Goal: Check status: Check status

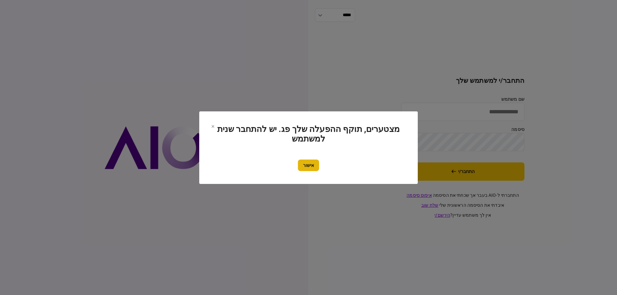
type input "*********"
click at [315, 168] on button "אישור" at bounding box center [308, 166] width 21 height 12
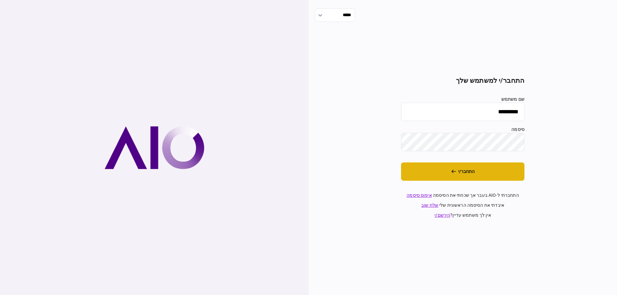
click at [424, 180] on button "התחבר/י" at bounding box center [462, 172] width 123 height 18
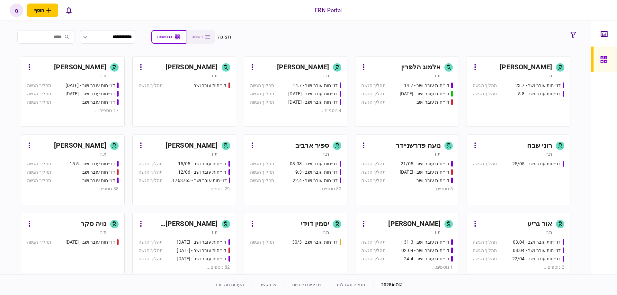
click at [166, 184] on div "תהליך הגשה" at bounding box center [151, 180] width 27 height 7
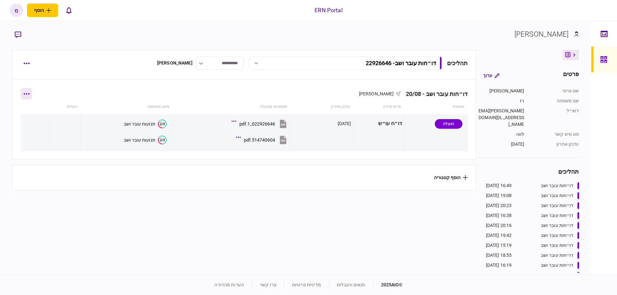
click at [28, 97] on button "button" at bounding box center [27, 94] width 12 height 12
click at [31, 95] on div at bounding box center [308, 147] width 617 height 295
click at [31, 95] on button "button" at bounding box center [27, 94] width 12 height 12
click at [81, 98] on div at bounding box center [308, 147] width 617 height 295
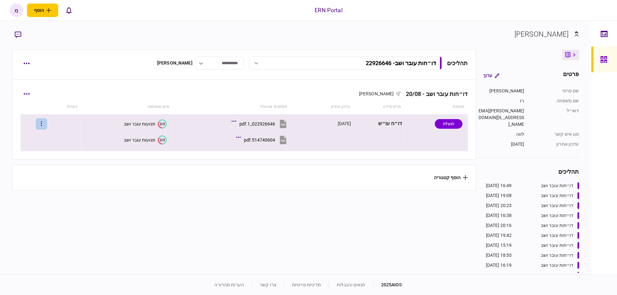
click at [43, 124] on button "button" at bounding box center [42, 124] width 12 height 12
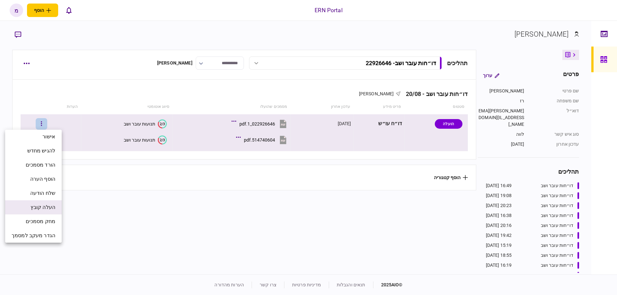
click at [25, 212] on li "העלה קובץ" at bounding box center [33, 207] width 57 height 14
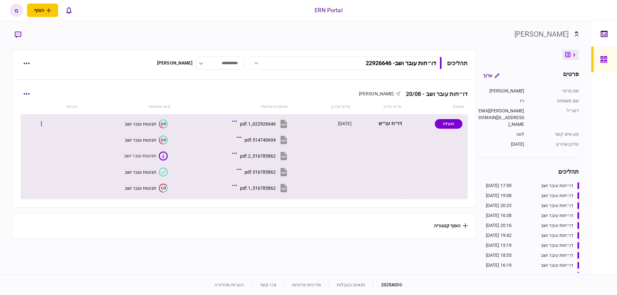
click at [160, 191] on icon "1/3" at bounding box center [163, 188] width 9 height 9
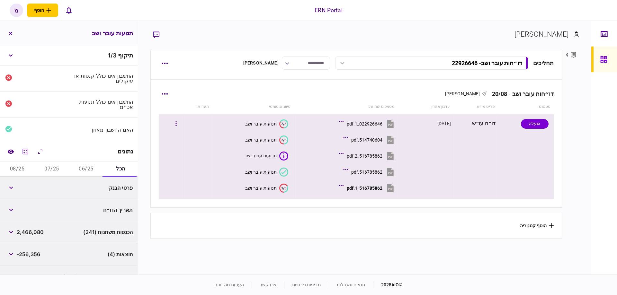
click at [284, 175] on icon at bounding box center [283, 172] width 9 height 9
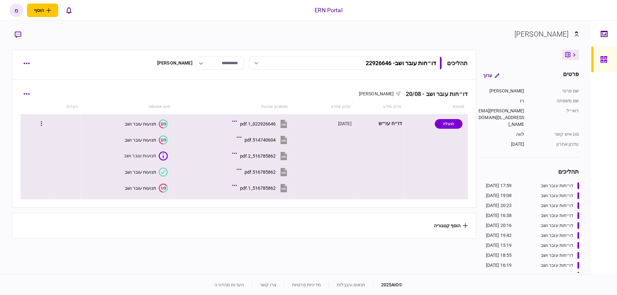
click at [163, 156] on icon at bounding box center [163, 156] width 9 height 9
click at [246, 187] on div "516785862_1.pdf" at bounding box center [258, 188] width 36 height 5
click at [161, 188] on text "1/3" at bounding box center [163, 188] width 5 height 4
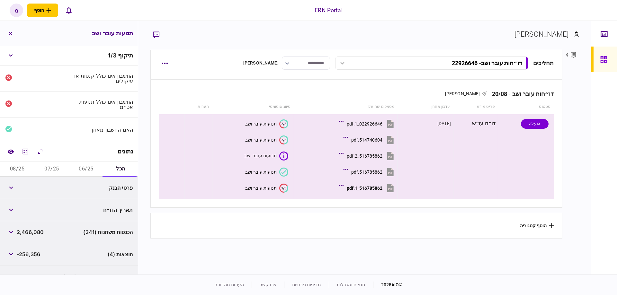
click at [94, 170] on button "06/25" at bounding box center [86, 169] width 34 height 15
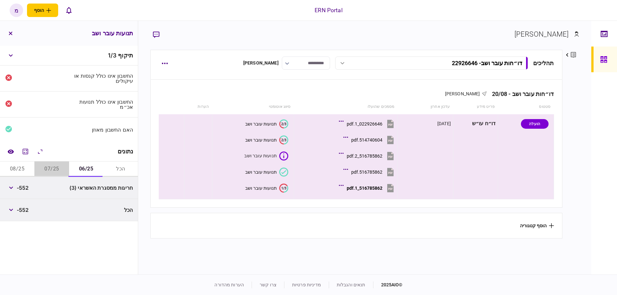
click at [57, 168] on button "07/25" at bounding box center [51, 169] width 34 height 15
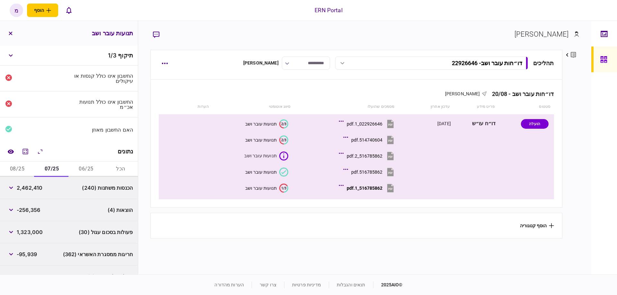
click at [18, 165] on button "08/25" at bounding box center [17, 169] width 34 height 15
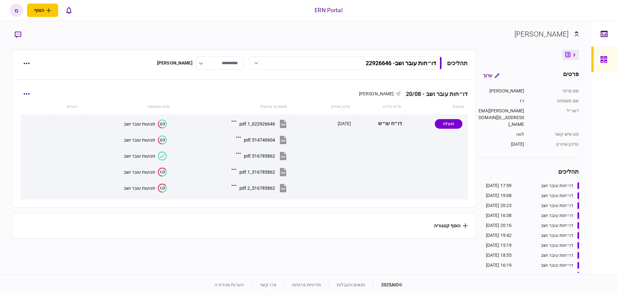
click at [162, 153] on icon at bounding box center [162, 156] width 9 height 9
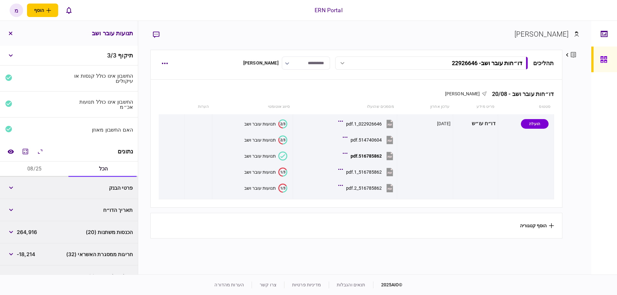
click at [40, 169] on button "08/25" at bounding box center [34, 169] width 69 height 15
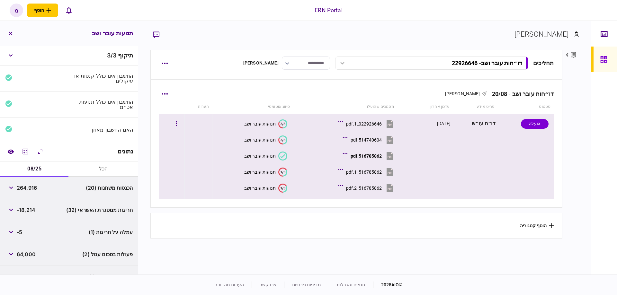
click at [282, 174] on text "1/3" at bounding box center [282, 172] width 5 height 4
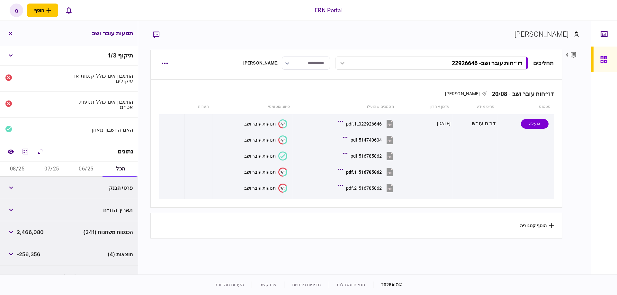
click at [78, 166] on button "06/25" at bounding box center [86, 169] width 34 height 15
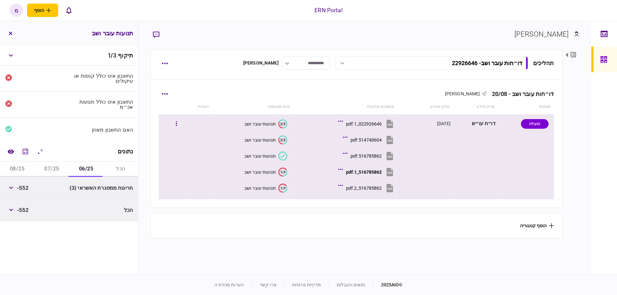
click at [282, 190] on text "1/3" at bounding box center [282, 188] width 5 height 4
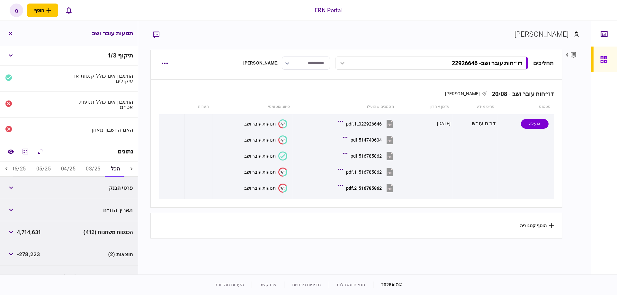
click at [9, 167] on icon at bounding box center [6, 169] width 6 height 6
click at [44, 168] on button "06/25" at bounding box center [49, 169] width 25 height 15
click at [11, 209] on icon "button" at bounding box center [11, 210] width 4 height 3
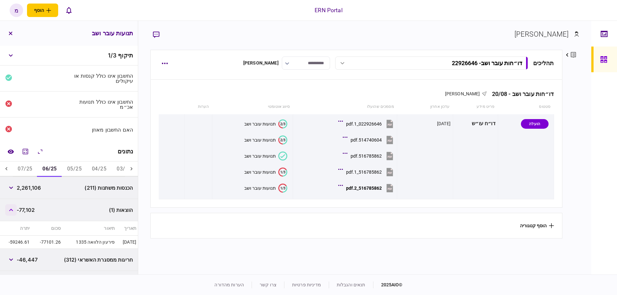
click at [11, 209] on icon "button" at bounding box center [11, 210] width 4 height 3
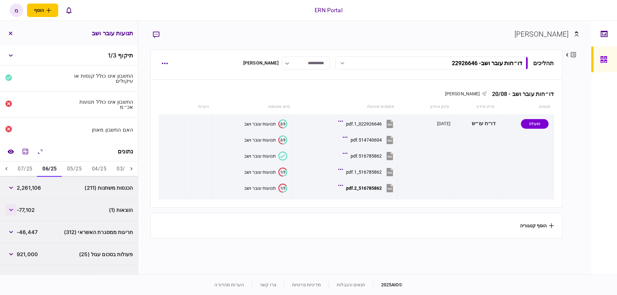
scroll to position [36, 0]
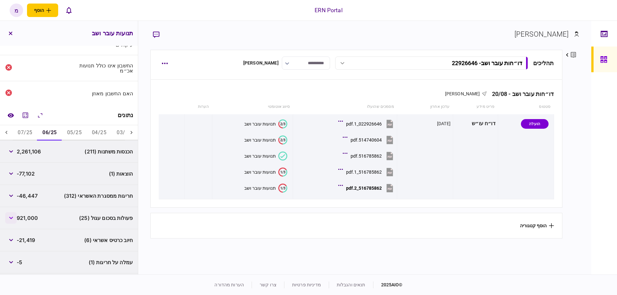
click at [11, 216] on button "button" at bounding box center [11, 218] width 12 height 12
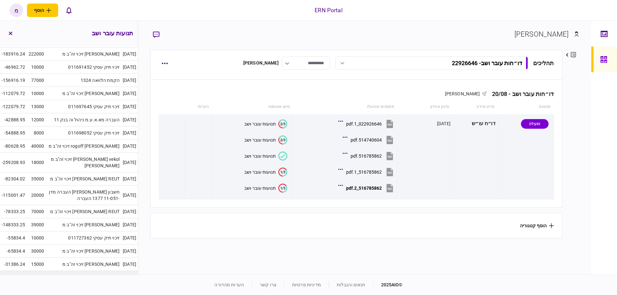
scroll to position [401, 0]
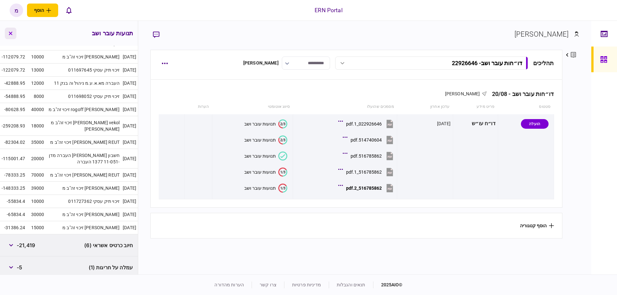
click at [12, 34] on icon "button" at bounding box center [11, 34] width 4 height 4
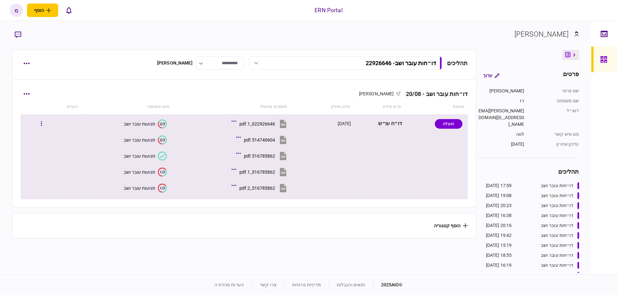
click at [161, 186] on icon "1/3" at bounding box center [162, 188] width 9 height 9
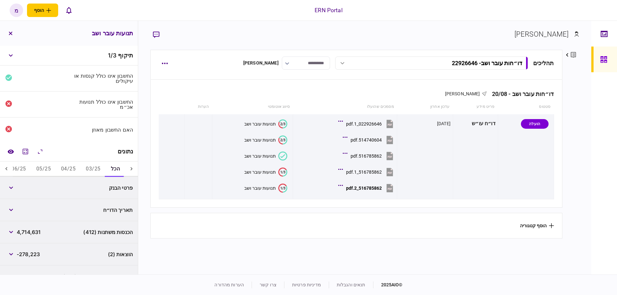
click at [45, 172] on button "05/25" at bounding box center [43, 169] width 25 height 15
click at [89, 165] on button "03/25" at bounding box center [93, 169] width 25 height 15
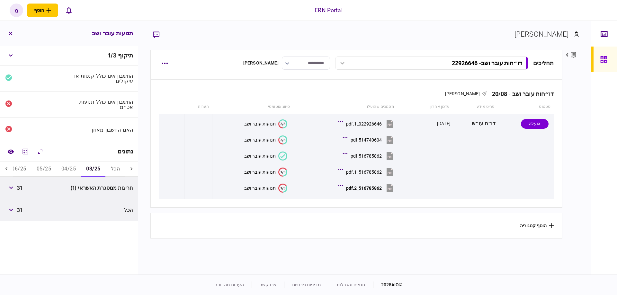
click at [73, 167] on button "04/25" at bounding box center [68, 169] width 25 height 15
click at [51, 170] on button "05/25" at bounding box center [43, 169] width 25 height 15
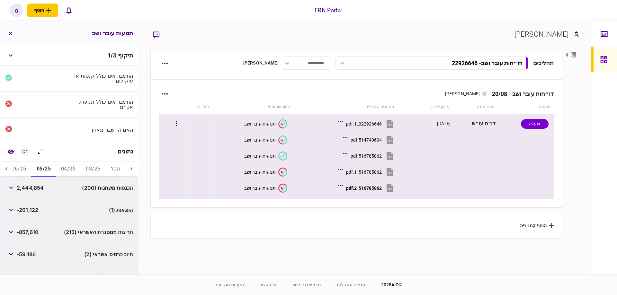
click at [284, 169] on icon at bounding box center [282, 172] width 8 height 9
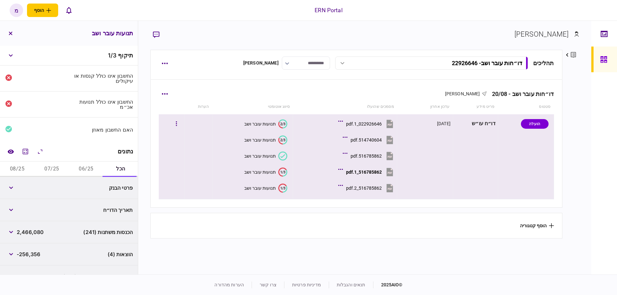
click at [282, 190] on icon "1/3" at bounding box center [282, 188] width 9 height 9
click at [278, 155] on icon at bounding box center [282, 156] width 9 height 9
click at [284, 185] on icon at bounding box center [282, 188] width 8 height 9
click at [283, 172] on text "1/3" at bounding box center [282, 172] width 5 height 4
click at [280, 186] on icon "1/3" at bounding box center [282, 188] width 9 height 9
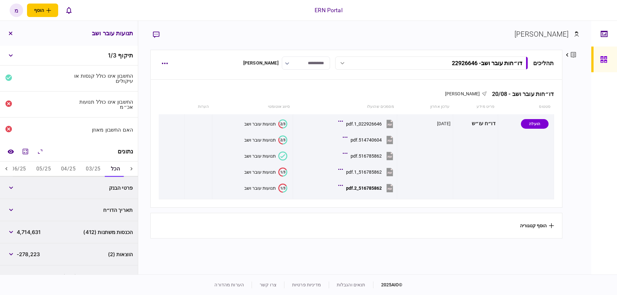
scroll to position [36, 0]
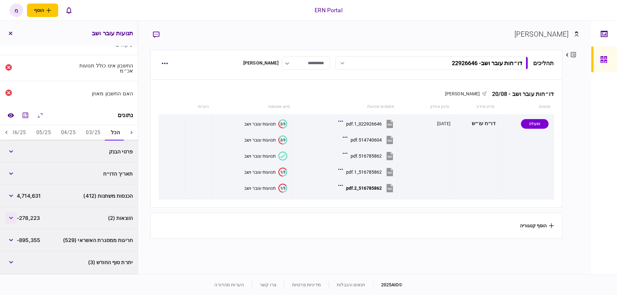
click at [14, 215] on button "button" at bounding box center [11, 218] width 12 height 12
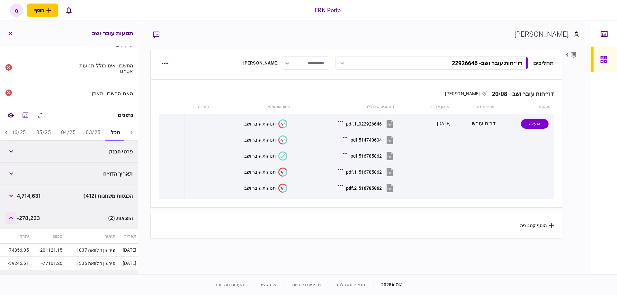
click at [13, 217] on icon "button" at bounding box center [11, 218] width 4 height 3
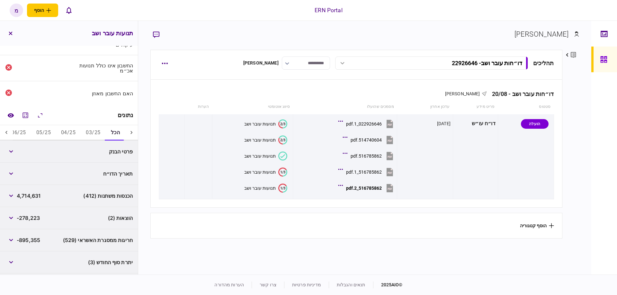
click at [49, 133] on button "05/25" at bounding box center [43, 132] width 25 height 15
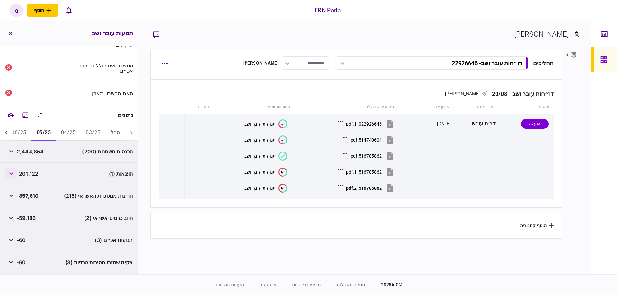
click at [15, 174] on button "button" at bounding box center [11, 174] width 12 height 12
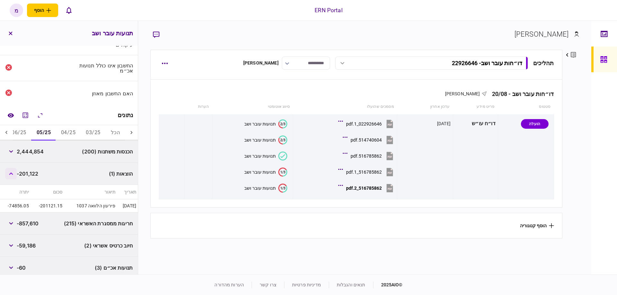
click at [13, 174] on button "button" at bounding box center [11, 174] width 12 height 12
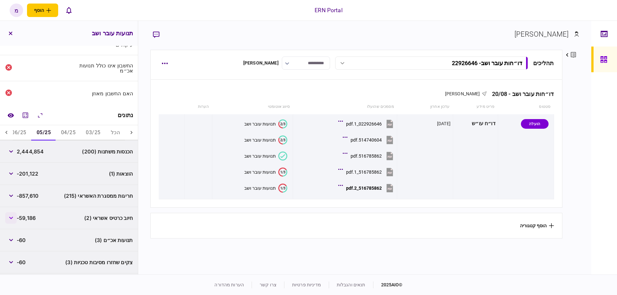
click at [7, 221] on button "button" at bounding box center [11, 218] width 12 height 12
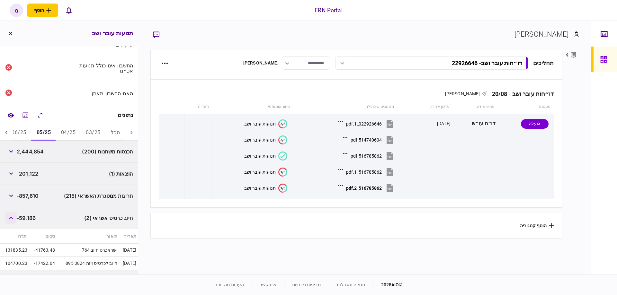
click at [11, 218] on button "button" at bounding box center [11, 218] width 12 height 12
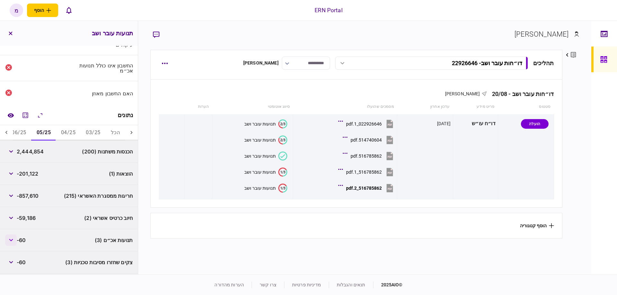
click at [15, 243] on button "button" at bounding box center [11, 241] width 12 height 12
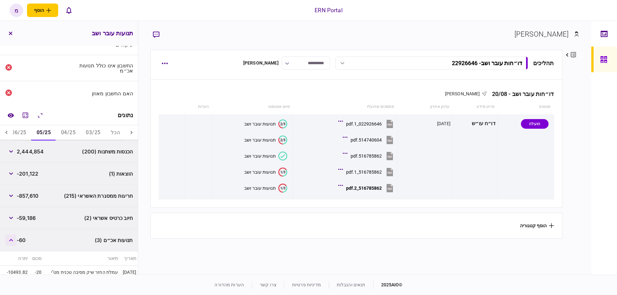
scroll to position [73, 0]
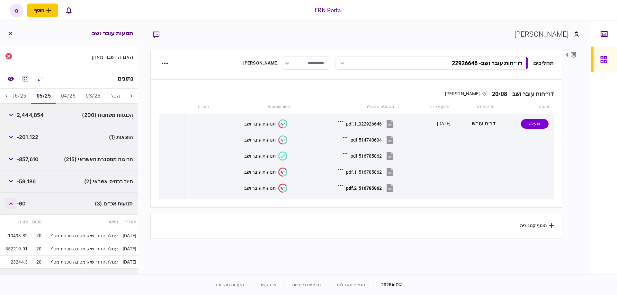
click at [15, 200] on button "button" at bounding box center [11, 204] width 12 height 12
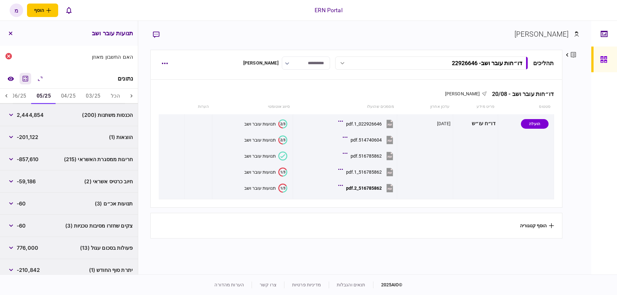
click at [29, 81] on icon "מחשבון" at bounding box center [26, 79] width 8 height 8
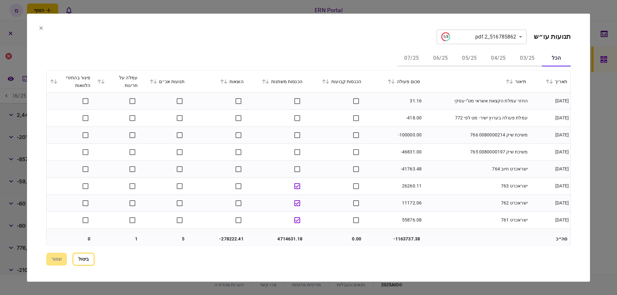
click at [101, 80] on div "עמלה על חריגות" at bounding box center [117, 81] width 41 height 15
click at [101, 82] on icon at bounding box center [99, 81] width 4 height 4
click at [157, 82] on icon at bounding box center [155, 81] width 4 height 4
click at [61, 258] on button "שמור" at bounding box center [56, 259] width 21 height 13
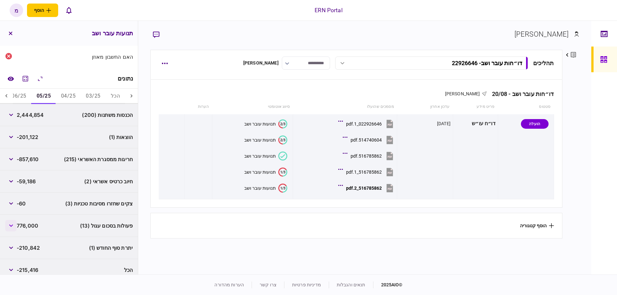
click at [13, 225] on icon "button" at bounding box center [11, 226] width 4 height 3
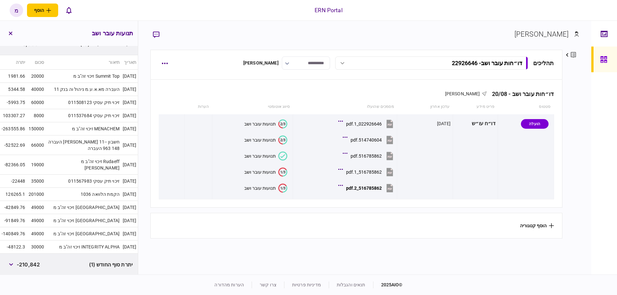
scroll to position [271, 0]
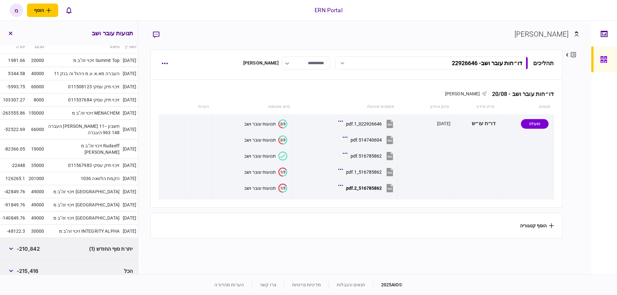
click at [201, 253] on section "תהליכים דו״חות עובר ושב - 22926646 דו״חות עובר ושב - 22926646 17:59 [DATE] דו״ח…" at bounding box center [356, 161] width 412 height 223
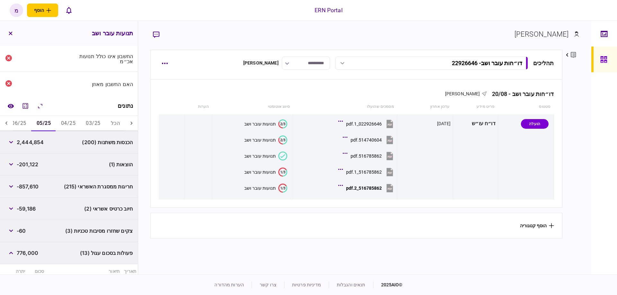
scroll to position [13, 0]
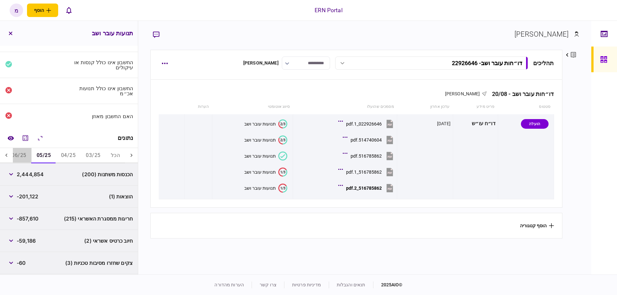
click at [27, 153] on button "06/25" at bounding box center [18, 155] width 25 height 15
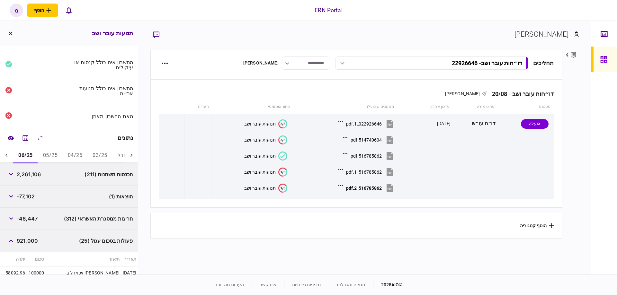
scroll to position [0, -7]
click at [55, 156] on button "05/25" at bounding box center [50, 155] width 25 height 15
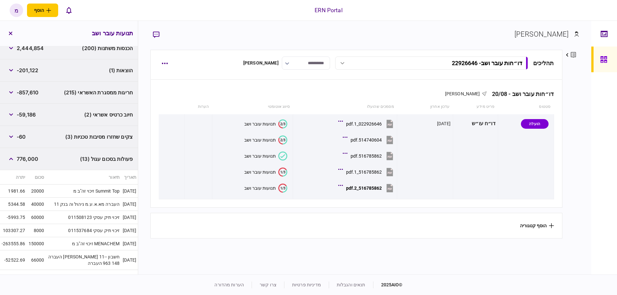
scroll to position [43, 0]
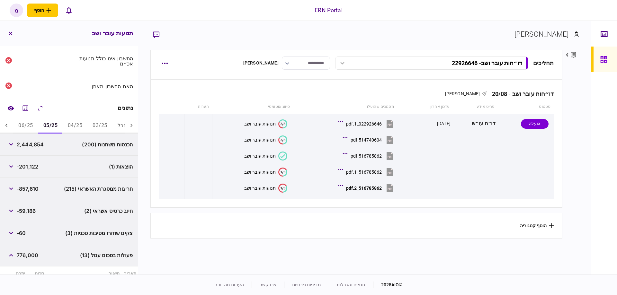
click at [26, 128] on button "06/25" at bounding box center [25, 125] width 25 height 15
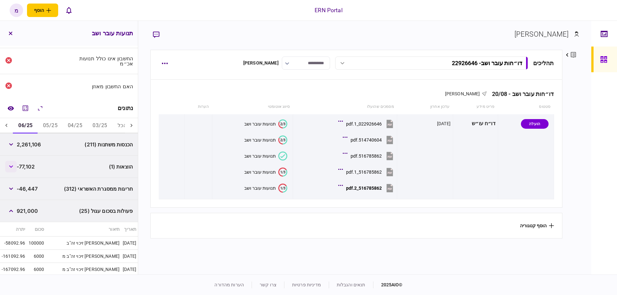
click at [10, 163] on button "button" at bounding box center [11, 167] width 12 height 12
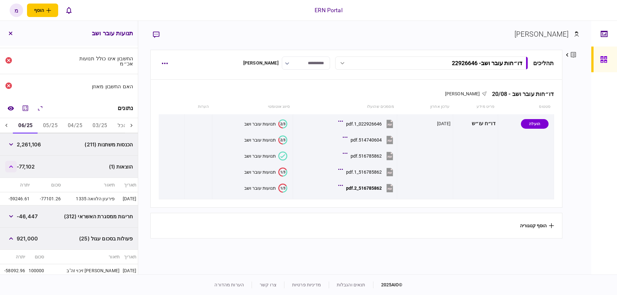
click at [9, 163] on button "button" at bounding box center [11, 167] width 12 height 12
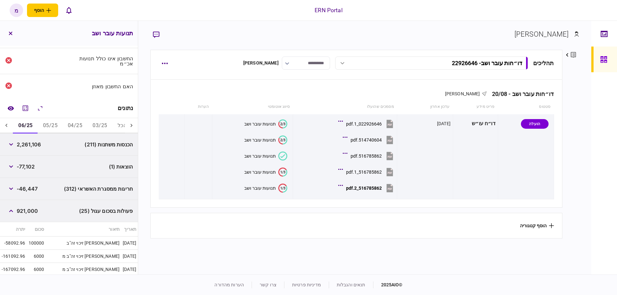
click at [11, 127] on div at bounding box center [6, 125] width 13 height 15
click at [29, 123] on button "07/25" at bounding box center [25, 125] width 25 height 15
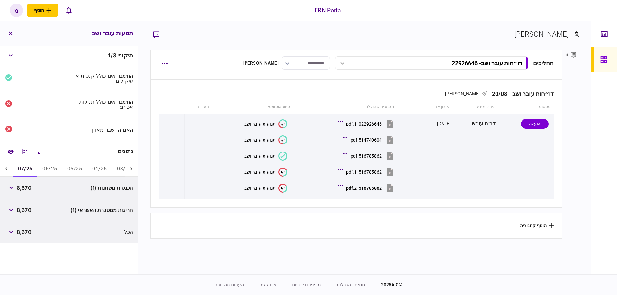
drag, startPoint x: 11, startPoint y: 186, endPoint x: 224, endPoint y: 240, distance: 219.9
click at [224, 240] on section "[PERSON_NAME] פרטים ערוך שם פרטי [PERSON_NAME] שם משפחה [PERSON_NAME] דוא״ל [PE…" at bounding box center [295, 148] width 591 height 254
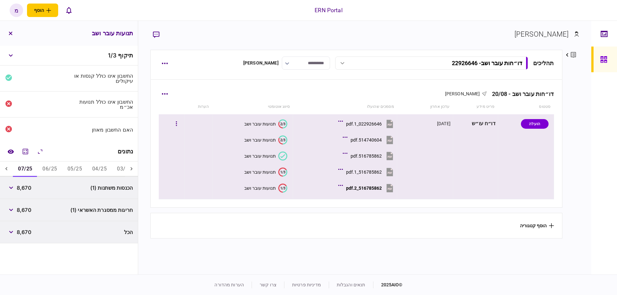
click at [279, 192] on icon "1/3" at bounding box center [282, 188] width 9 height 9
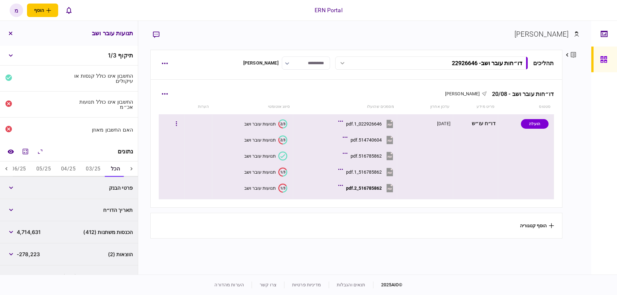
click at [280, 175] on icon at bounding box center [282, 172] width 8 height 9
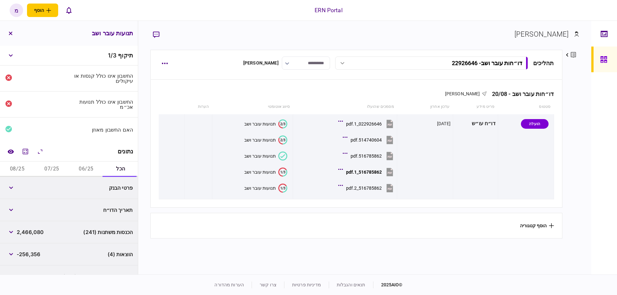
click at [80, 169] on button "06/25" at bounding box center [86, 169] width 34 height 15
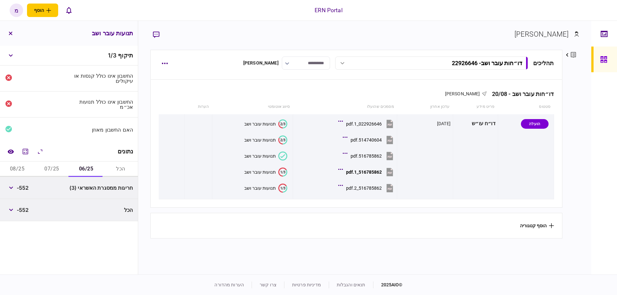
click at [58, 166] on button "07/25" at bounding box center [51, 169] width 34 height 15
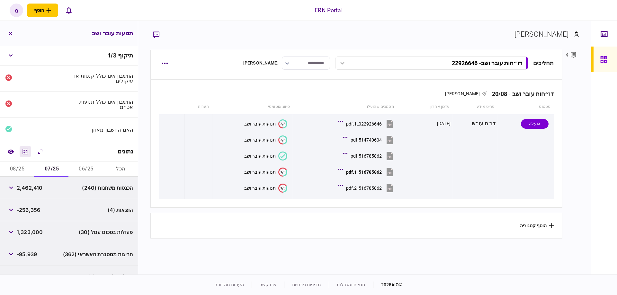
click at [26, 151] on icon "מחשבון" at bounding box center [25, 151] width 5 height 5
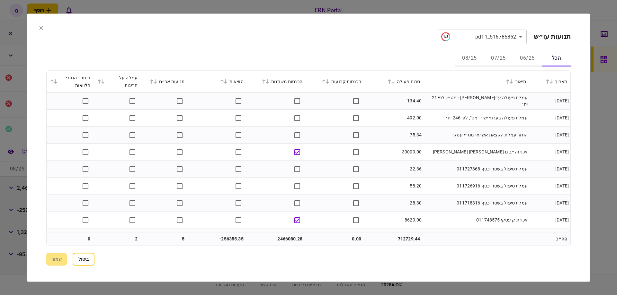
click at [105, 80] on icon at bounding box center [103, 81] width 4 height 4
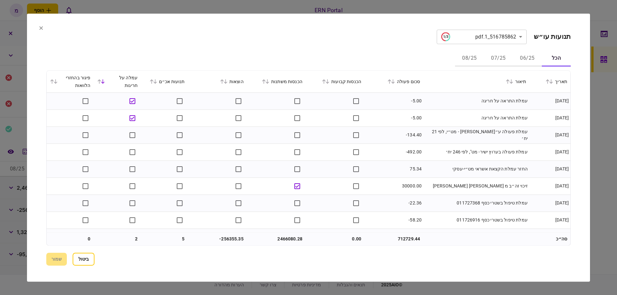
click at [154, 82] on icon at bounding box center [152, 81] width 4 height 4
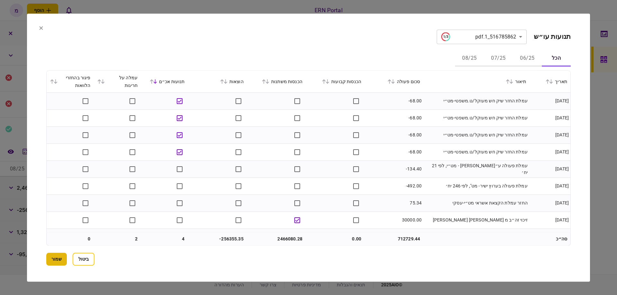
click at [51, 254] on button "שמור" at bounding box center [56, 259] width 21 height 13
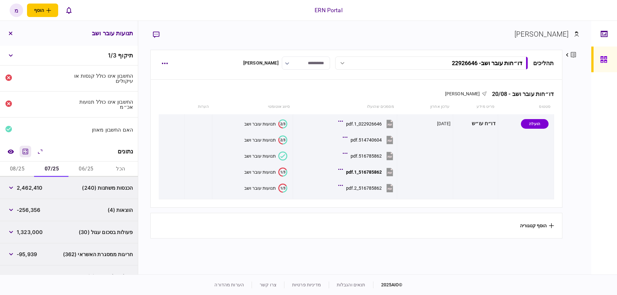
click at [26, 150] on icon "מחשבון" at bounding box center [26, 152] width 8 height 8
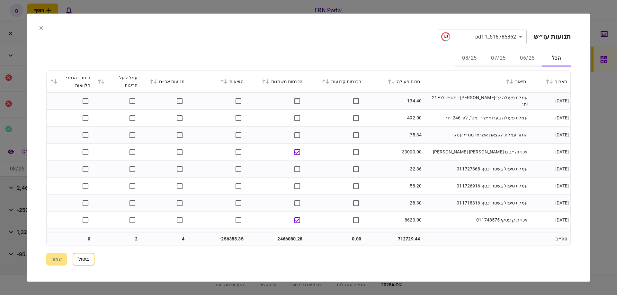
click at [158, 82] on button at bounding box center [153, 82] width 9 height 4
click at [64, 254] on section "ביטול שמור" at bounding box center [308, 259] width 524 height 13
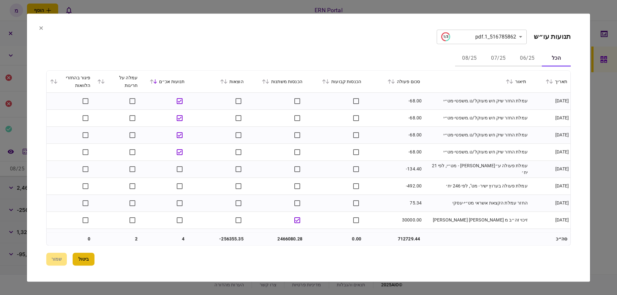
click at [86, 255] on button "ביטול" at bounding box center [84, 259] width 22 height 13
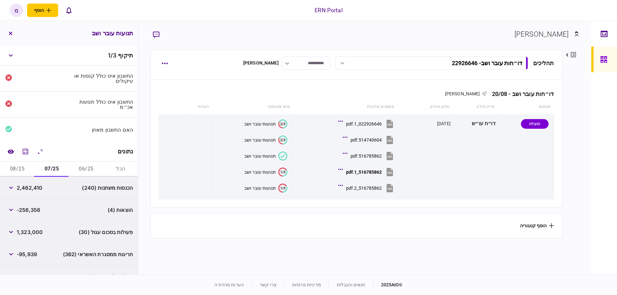
click at [78, 169] on button "06/25" at bounding box center [86, 169] width 34 height 15
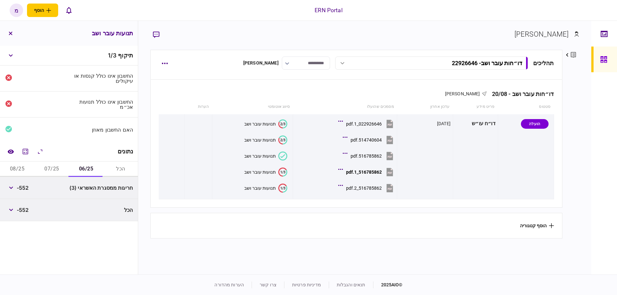
click at [58, 166] on button "07/25" at bounding box center [51, 169] width 34 height 15
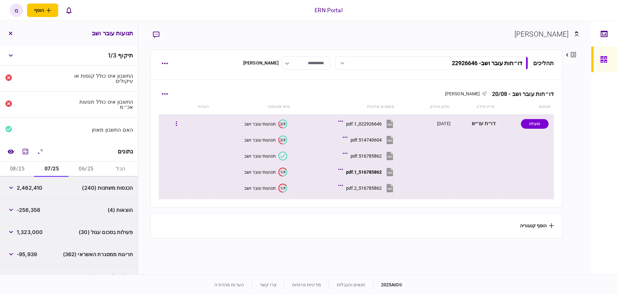
click at [276, 186] on button "1/3 תנועות עובר ושב" at bounding box center [265, 188] width 43 height 9
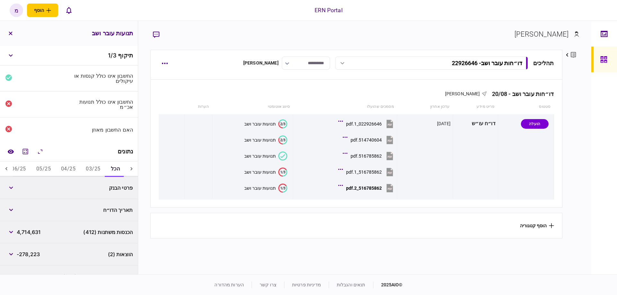
click at [26, 167] on button "06/25" at bounding box center [18, 169] width 25 height 15
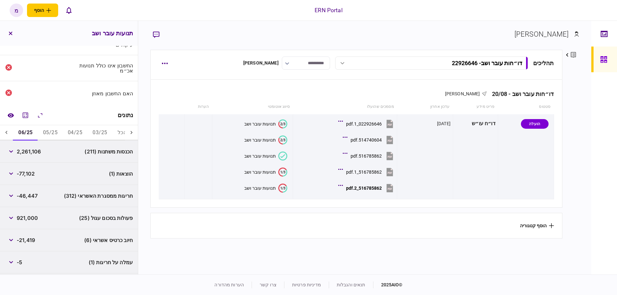
scroll to position [73, 0]
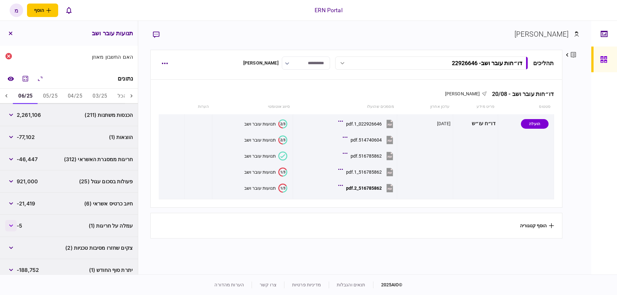
click at [13, 225] on icon "button" at bounding box center [11, 226] width 4 height 3
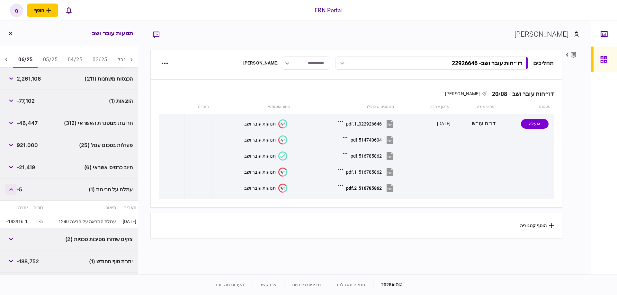
scroll to position [128, 0]
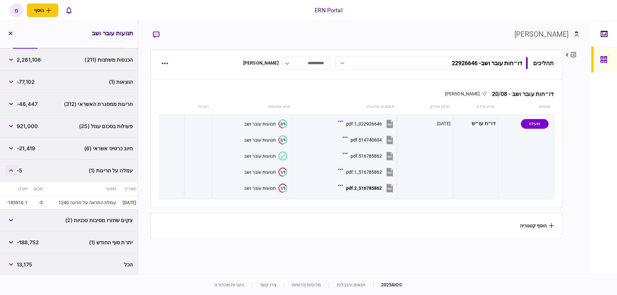
click at [12, 168] on button "button" at bounding box center [11, 171] width 12 height 12
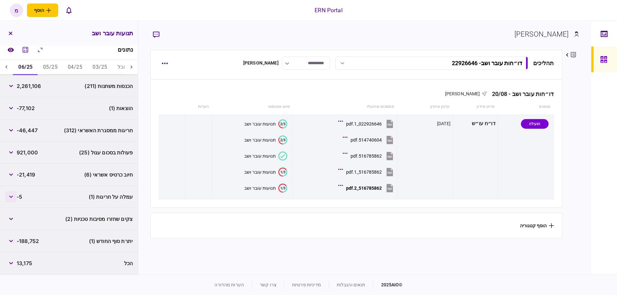
scroll to position [101, 0]
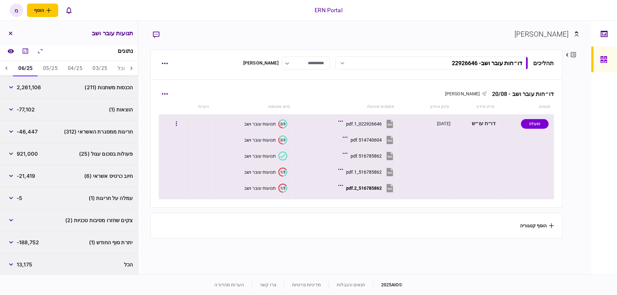
click at [284, 171] on icon "1/3" at bounding box center [282, 172] width 9 height 9
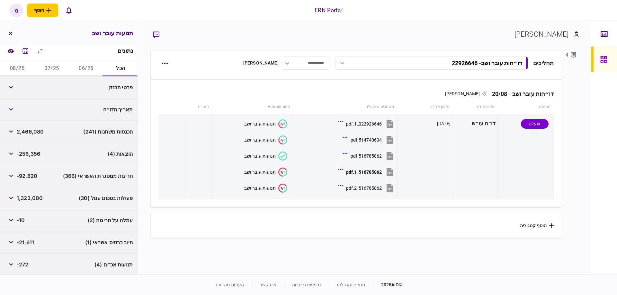
click at [51, 61] on button "07/25" at bounding box center [51, 68] width 34 height 15
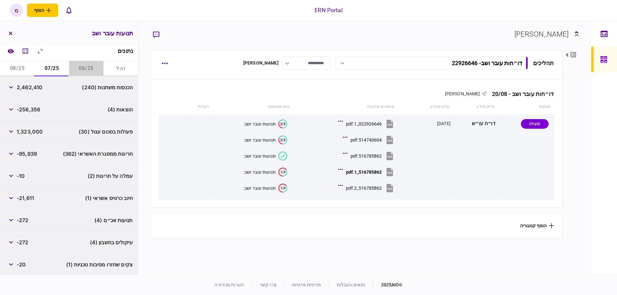
click at [85, 70] on button "06/25" at bounding box center [86, 68] width 34 height 15
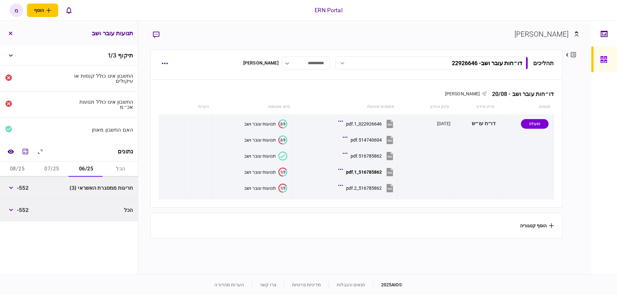
click at [54, 169] on button "07/25" at bounding box center [51, 169] width 34 height 15
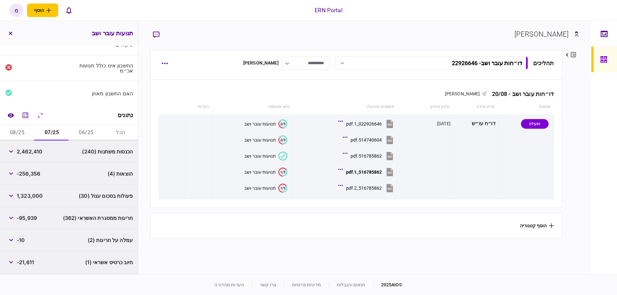
scroll to position [73, 0]
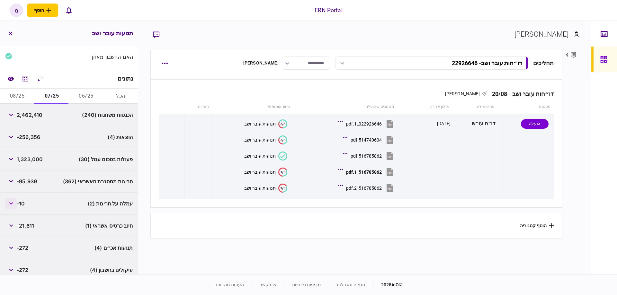
click at [11, 207] on button "button" at bounding box center [11, 204] width 12 height 12
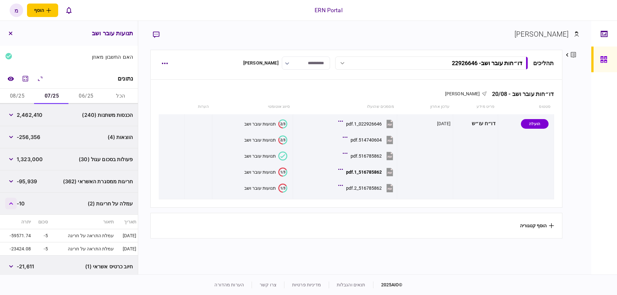
click at [15, 202] on button "button" at bounding box center [11, 204] width 12 height 12
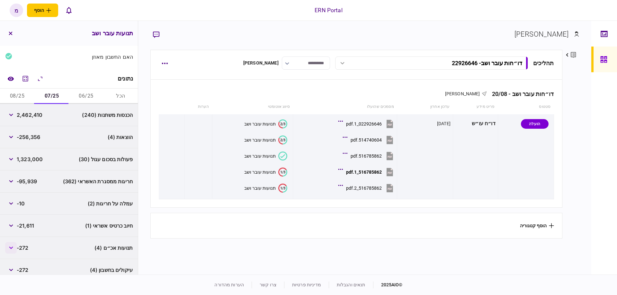
click at [9, 246] on button "button" at bounding box center [11, 248] width 12 height 12
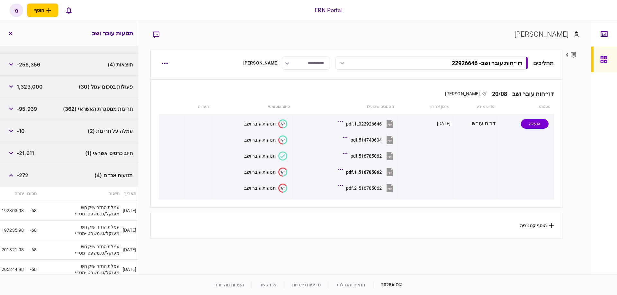
scroll to position [182, 0]
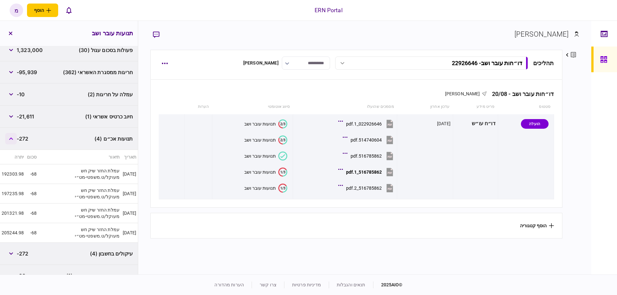
click at [11, 134] on button "button" at bounding box center [11, 139] width 12 height 12
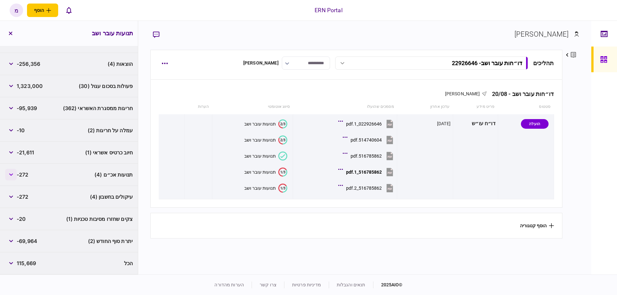
scroll to position [145, 0]
click at [12, 222] on button "button" at bounding box center [11, 221] width 12 height 12
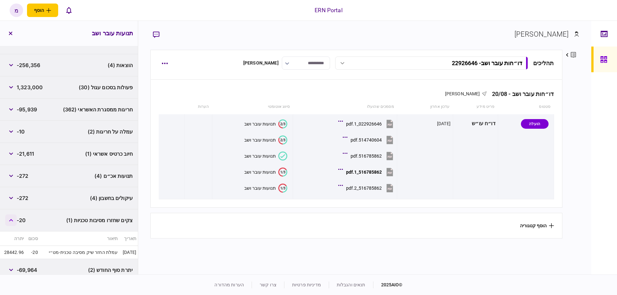
click at [12, 222] on button "button" at bounding box center [11, 221] width 12 height 12
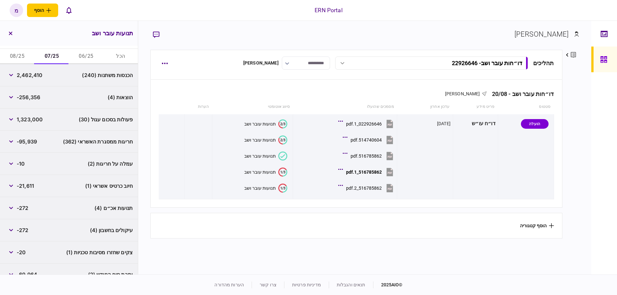
scroll to position [49, 0]
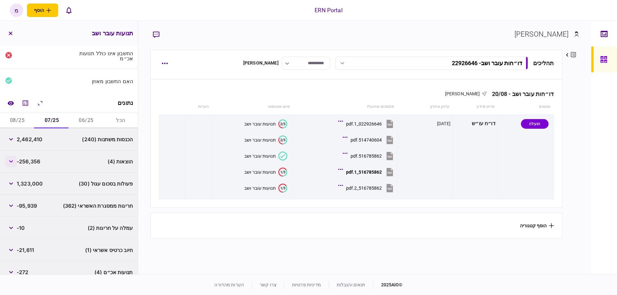
click at [14, 164] on button "button" at bounding box center [11, 162] width 12 height 12
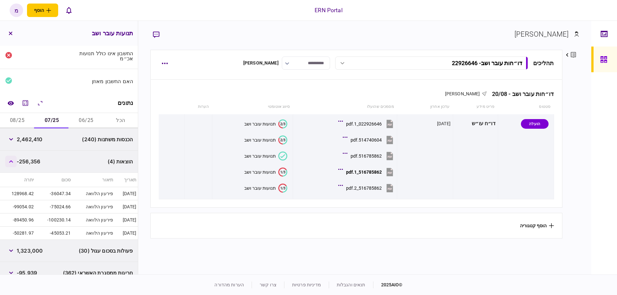
click at [12, 164] on button "button" at bounding box center [11, 162] width 12 height 12
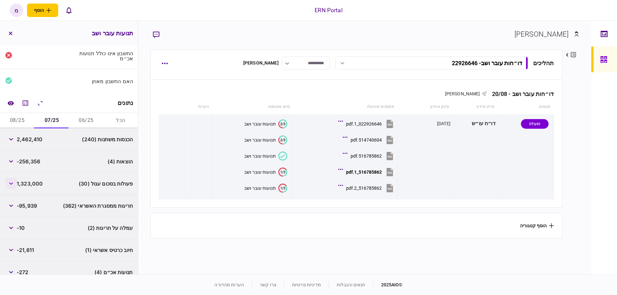
click at [13, 182] on icon "button" at bounding box center [11, 183] width 4 height 3
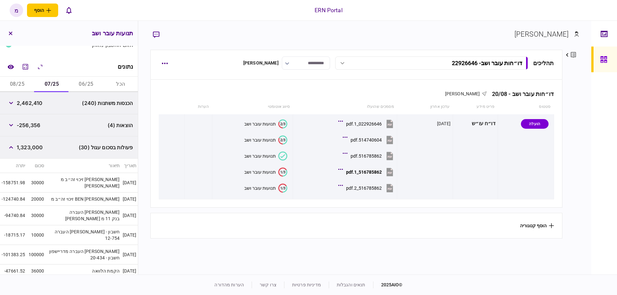
scroll to position [121, 0]
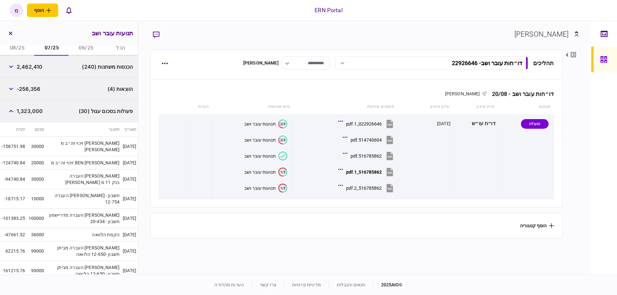
click at [103, 195] on td "העברה [PERSON_NAME] חשבון - 12-754" at bounding box center [84, 199] width 76 height 20
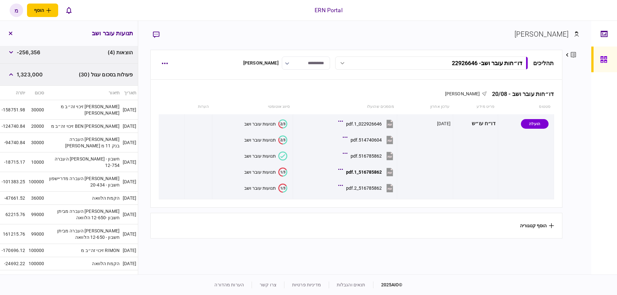
scroll to position [194, 0]
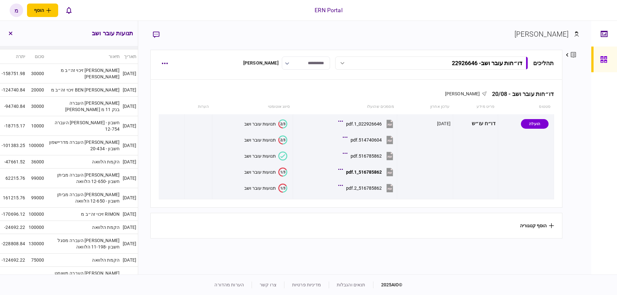
click at [66, 158] on td "הקמת הלוואה" at bounding box center [84, 162] width 76 height 13
click at [70, 213] on td "זיכוי זה״ב מ RIMON" at bounding box center [84, 214] width 76 height 13
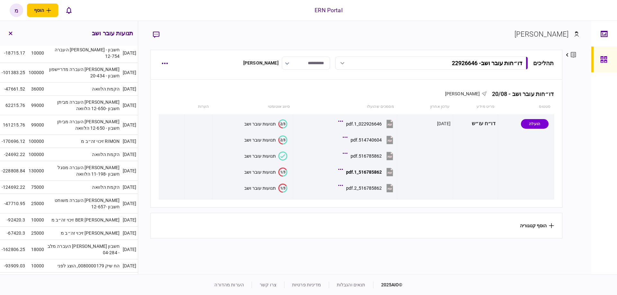
scroll to position [303, 0]
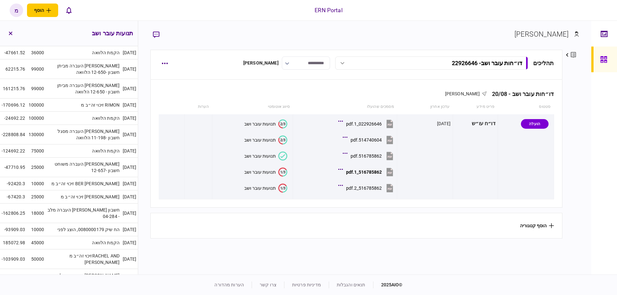
click at [72, 250] on td "זיכוי זה״ב מRACHEL AND [PERSON_NAME]" at bounding box center [84, 260] width 76 height 20
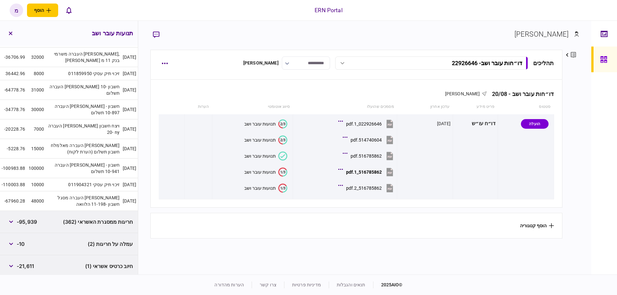
scroll to position [595, 0]
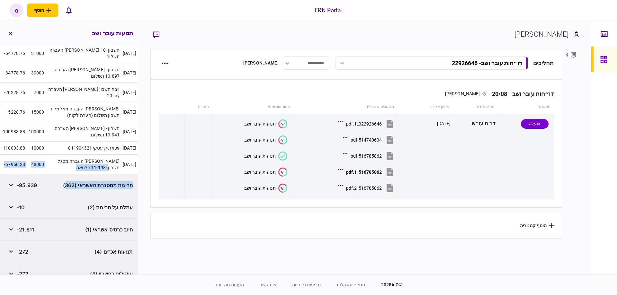
drag, startPoint x: 69, startPoint y: 152, endPoint x: 68, endPoint y: 155, distance: 3.5
click at [65, 155] on td "העברה מסגל [PERSON_NAME] חשבון -11-198 הלוואה" at bounding box center [84, 165] width 76 height 20
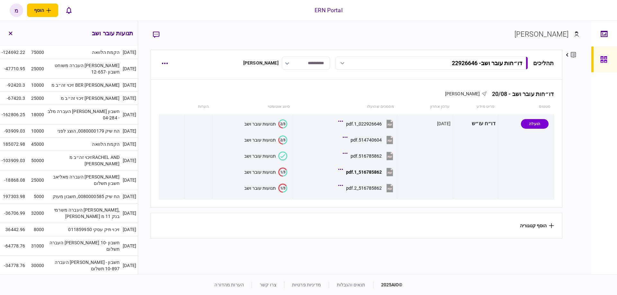
scroll to position [338, 0]
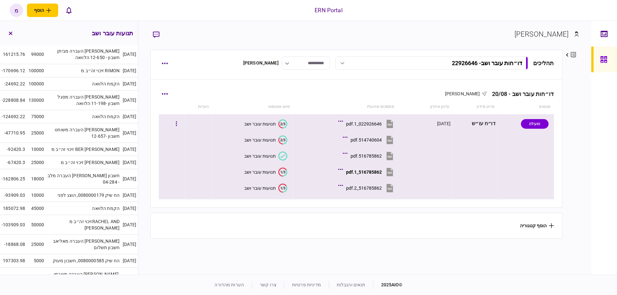
click at [279, 178] on section "1/3 תנועות עובר ושב" at bounding box center [251, 172] width 73 height 14
click at [281, 177] on section "1/3 תנועות עובר ושב" at bounding box center [251, 172] width 73 height 14
click at [281, 174] on icon "1/3" at bounding box center [282, 172] width 9 height 9
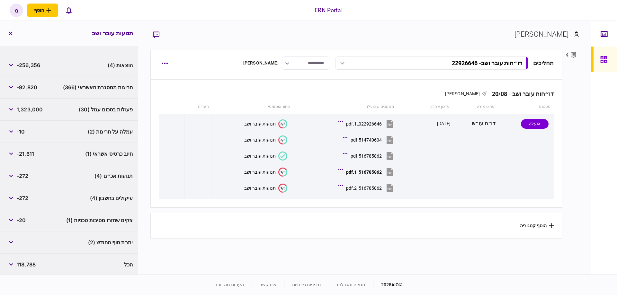
scroll to position [93, 0]
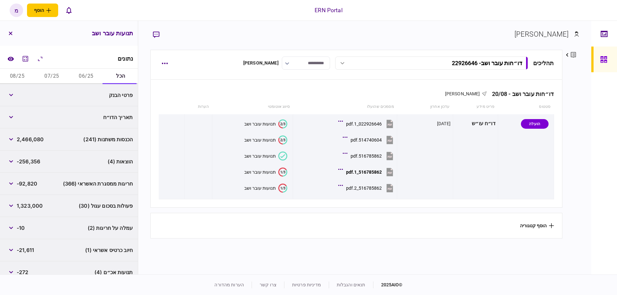
click at [51, 74] on button "07/25" at bounding box center [51, 76] width 34 height 15
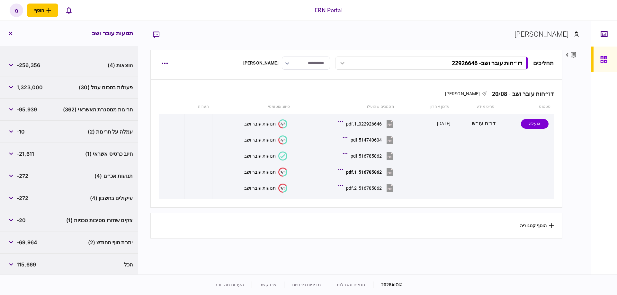
scroll to position [81, 0]
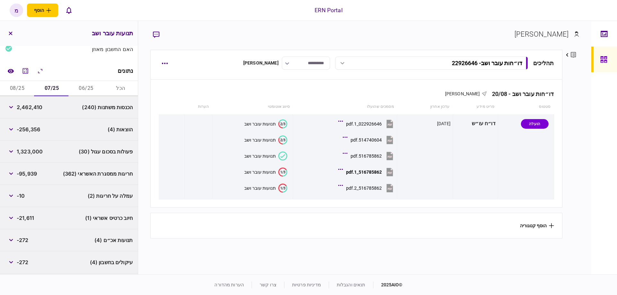
click at [22, 86] on button "08/25" at bounding box center [17, 88] width 34 height 15
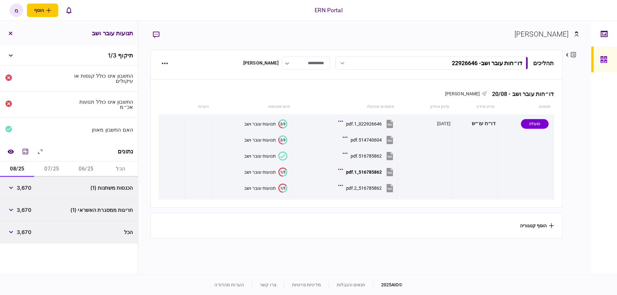
scroll to position [0, 0]
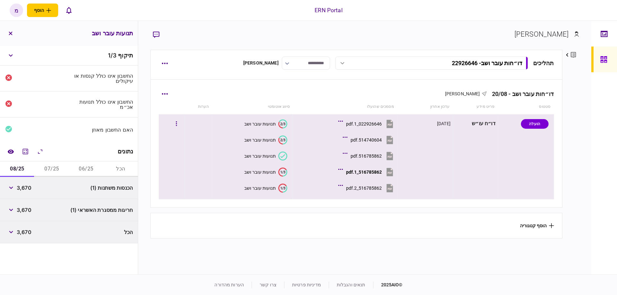
click at [281, 192] on icon at bounding box center [282, 188] width 8 height 9
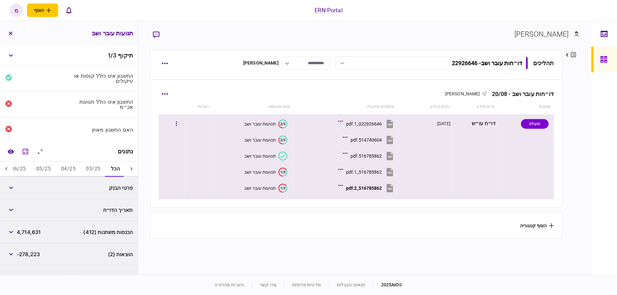
click at [282, 156] on icon at bounding box center [282, 156] width 5 height 4
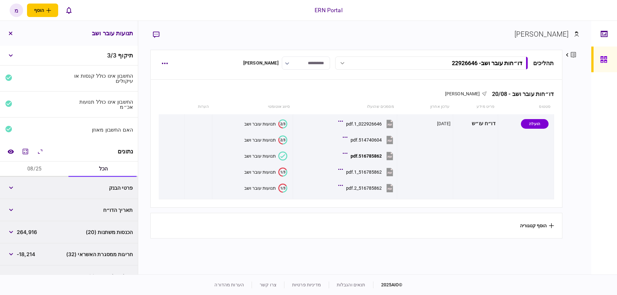
click at [47, 170] on button "08/25" at bounding box center [34, 169] width 69 height 15
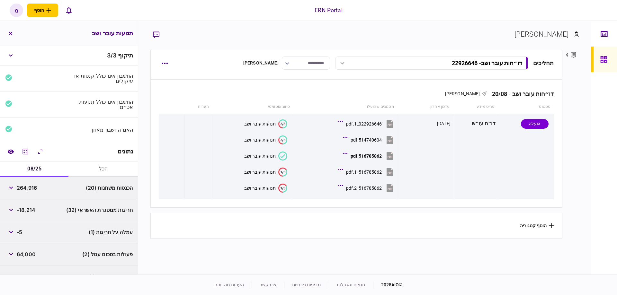
scroll to position [34, 0]
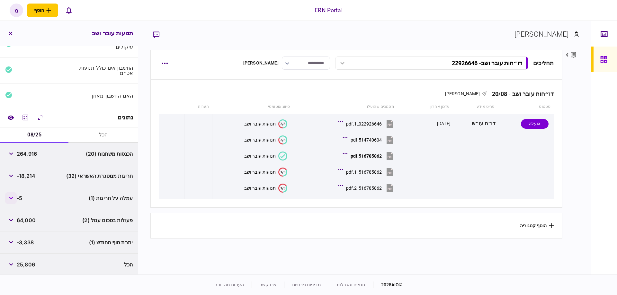
click at [7, 198] on button "button" at bounding box center [11, 198] width 12 height 12
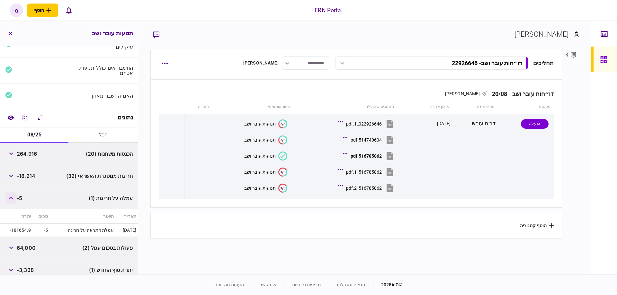
click at [13, 197] on icon "button" at bounding box center [11, 198] width 4 height 3
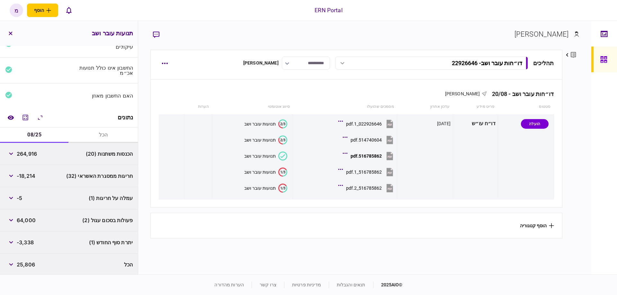
click at [6, 218] on div "פעולות בסכום עגול (2) 64,000" at bounding box center [69, 220] width 138 height 22
click at [11, 220] on icon "button" at bounding box center [11, 220] width 4 height 3
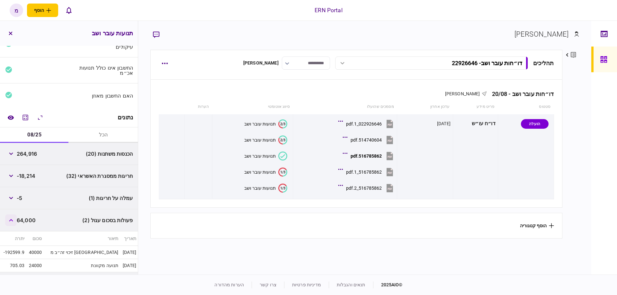
click at [14, 220] on button "button" at bounding box center [11, 221] width 12 height 12
